Goal: Information Seeking & Learning: Understand process/instructions

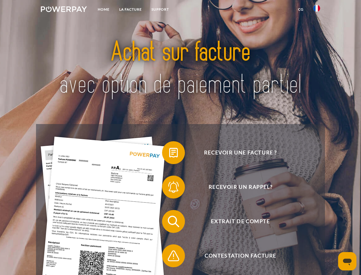
click at [64, 10] on img at bounding box center [64, 9] width 46 height 6
click at [317, 10] on img at bounding box center [317, 8] width 7 height 7
click at [301, 9] on link "CG" at bounding box center [301, 9] width 15 height 10
click at [169, 154] on span at bounding box center [165, 152] width 29 height 29
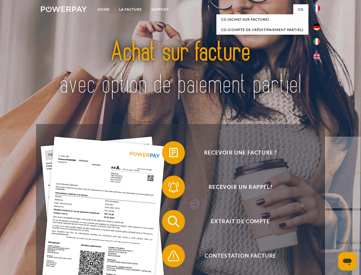
click at [169, 188] on span at bounding box center [165, 187] width 29 height 29
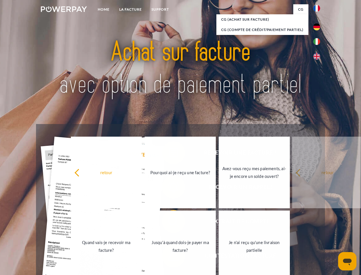
click at [169, 222] on link "Jusqu'à quand dois-je payer ma facture?" at bounding box center [180, 246] width 71 height 72
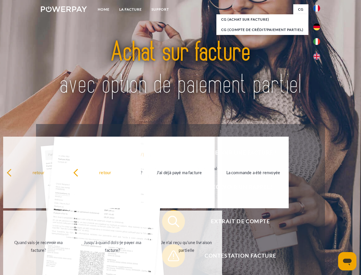
click at [169, 257] on span at bounding box center [165, 255] width 29 height 29
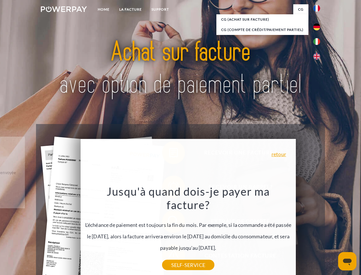
click at [348, 261] on icon "Ouvrir la fenêtre de messagerie" at bounding box center [347, 261] width 9 height 7
